Goal: Information Seeking & Learning: Learn about a topic

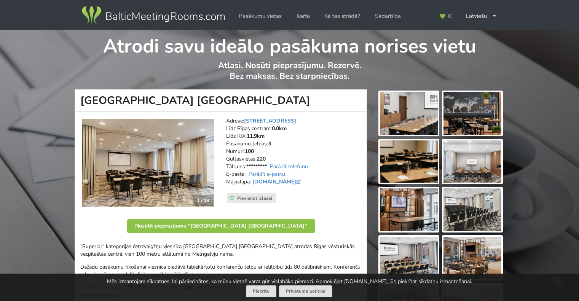
scroll to position [76, 0]
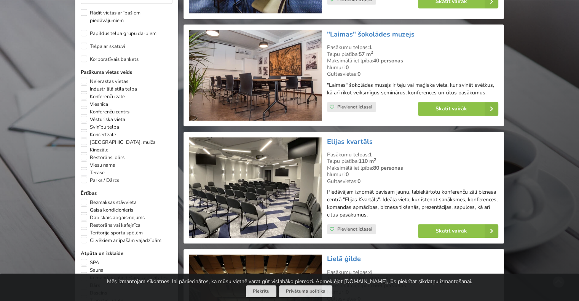
scroll to position [419, 0]
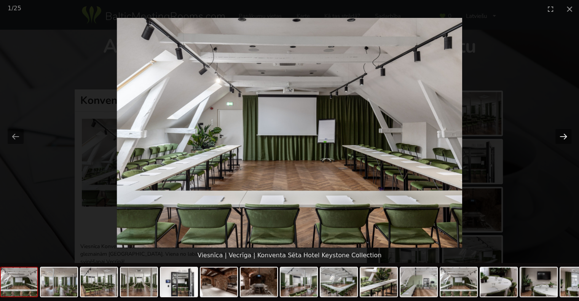
click at [563, 136] on button "Next slide" at bounding box center [564, 136] width 16 height 15
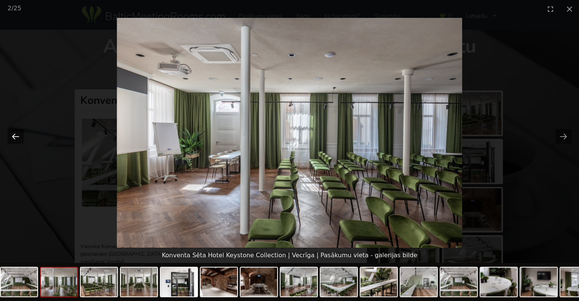
click at [10, 136] on button "Previous slide" at bounding box center [16, 136] width 16 height 15
